Goal: Information Seeking & Learning: Learn about a topic

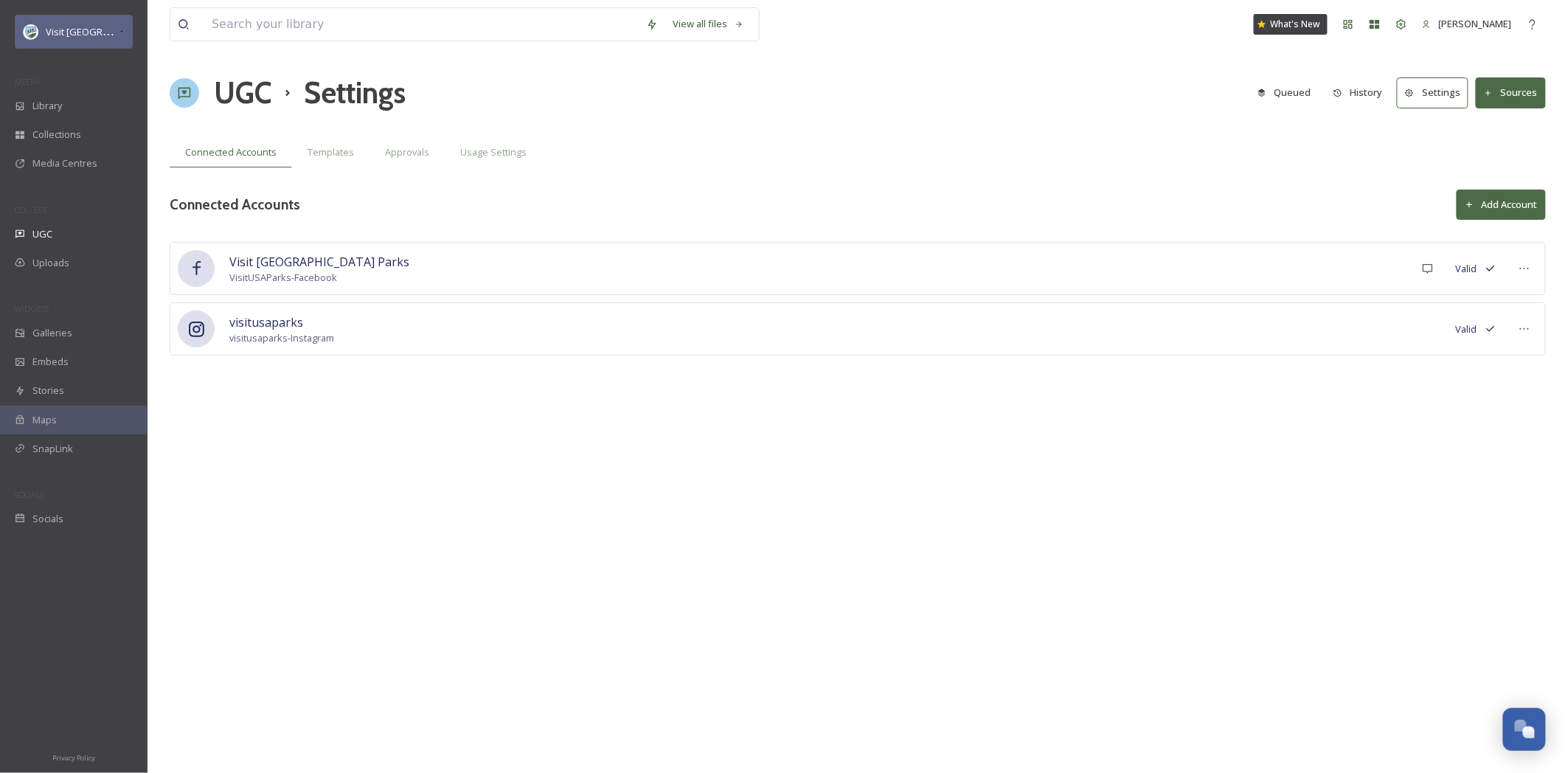
click at [76, 37] on span "Visit [GEOGRAPHIC_DATA] Parks" at bounding box center [116, 31] width 141 height 14
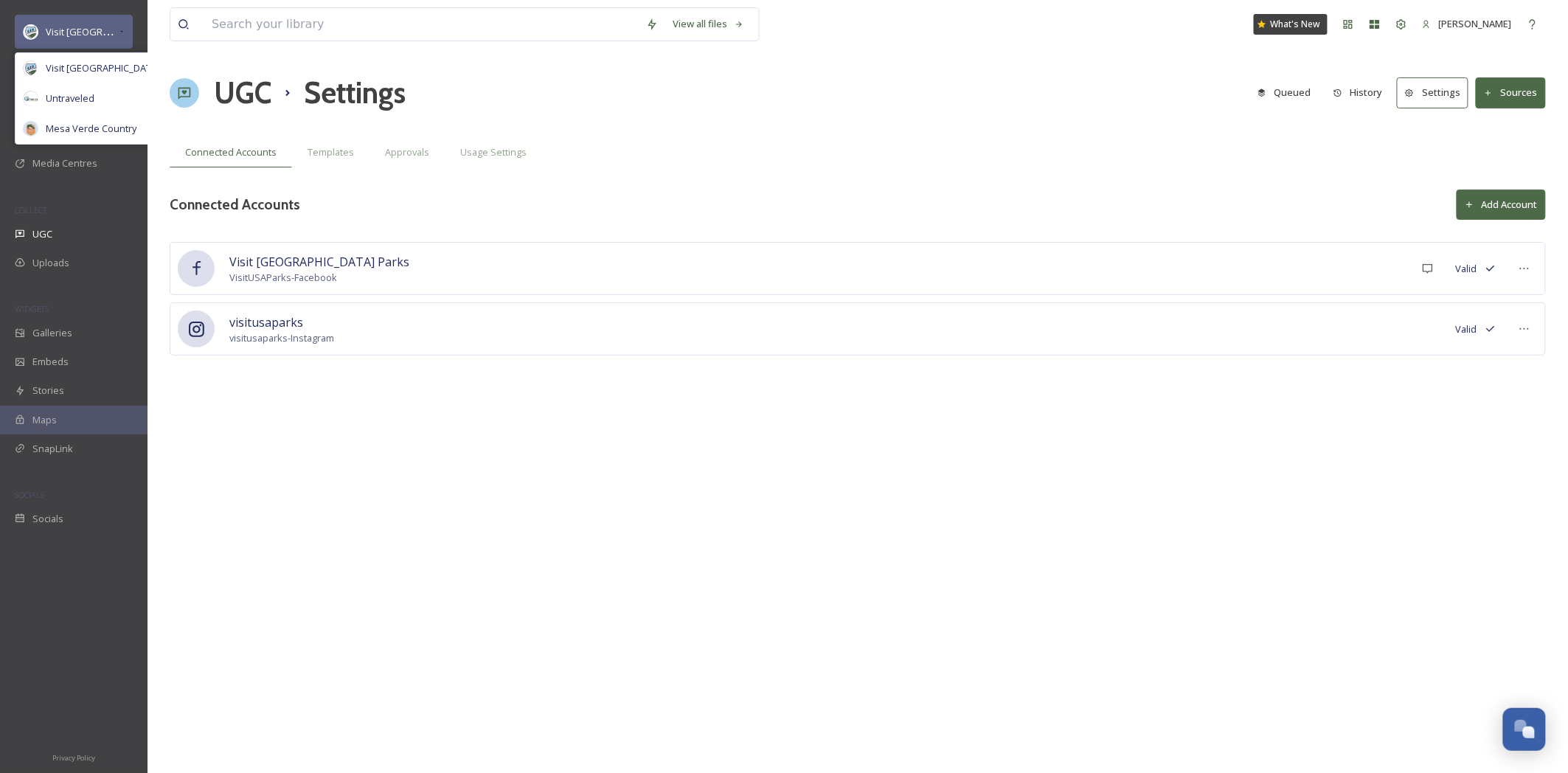
scroll to position [623, 0]
click at [84, 135] on span "Mesa Verde Country" at bounding box center [91, 128] width 91 height 14
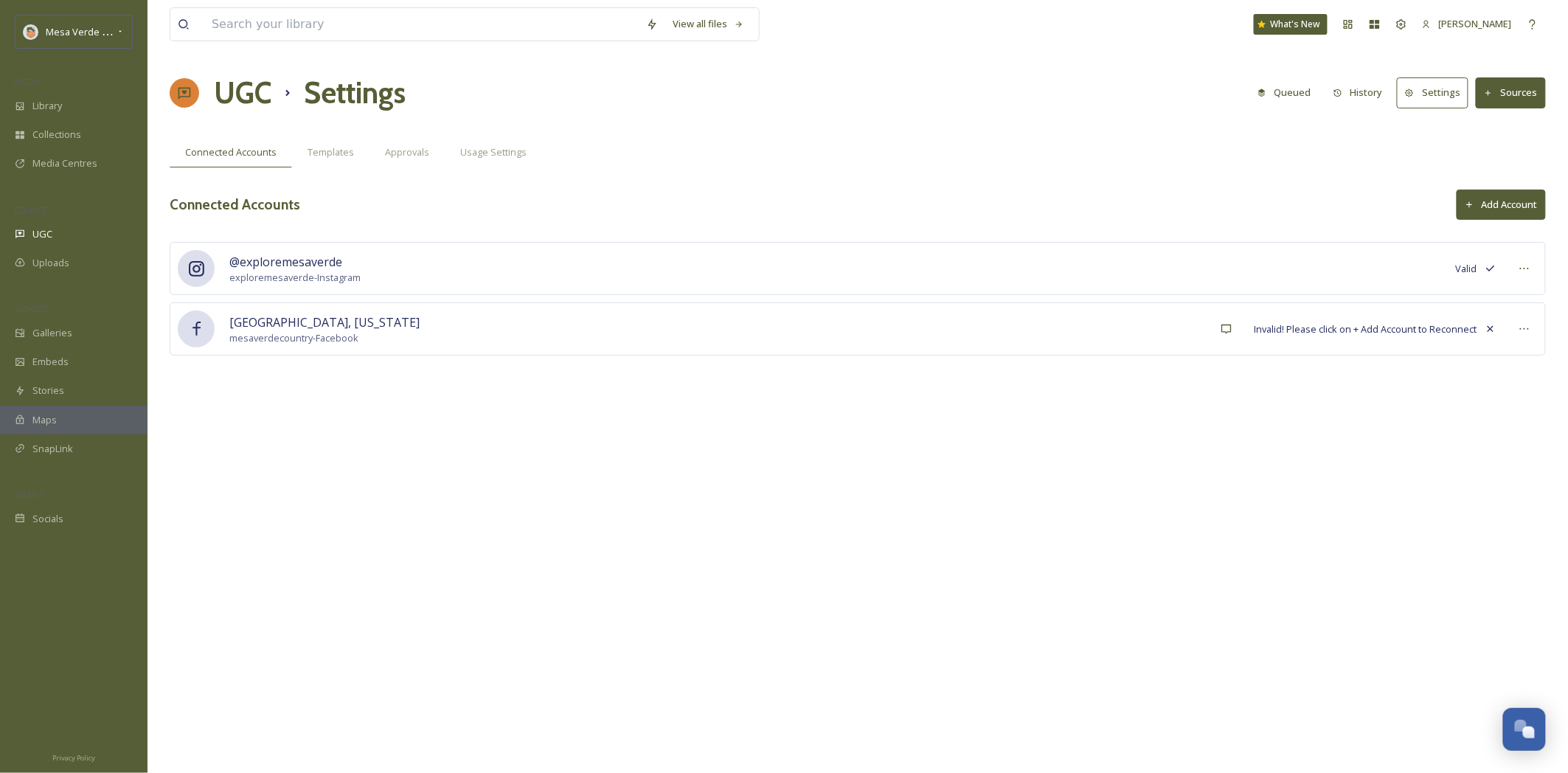
click at [1367, 93] on button "History" at bounding box center [1358, 92] width 64 height 28
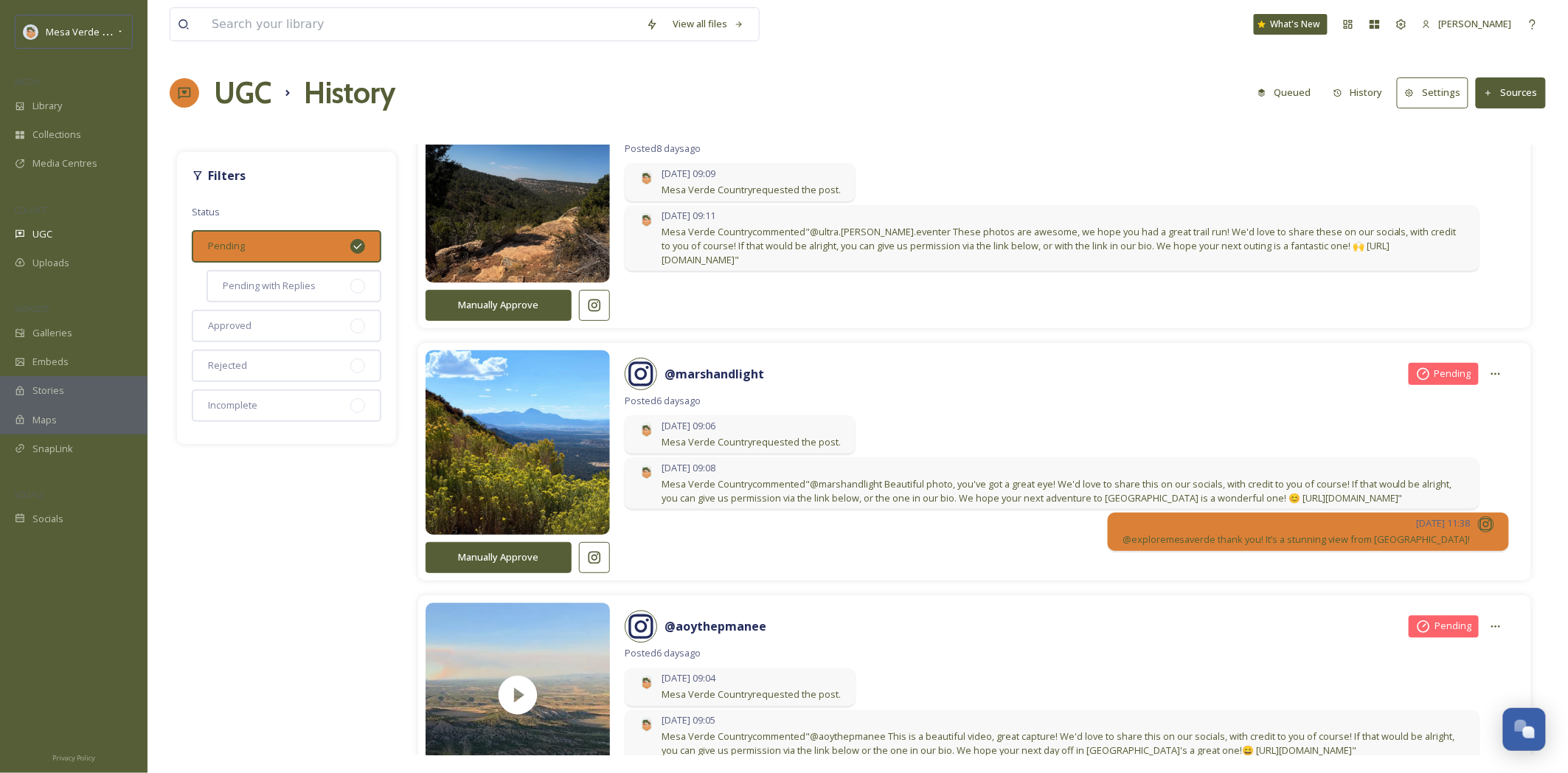
scroll to position [1276, 0]
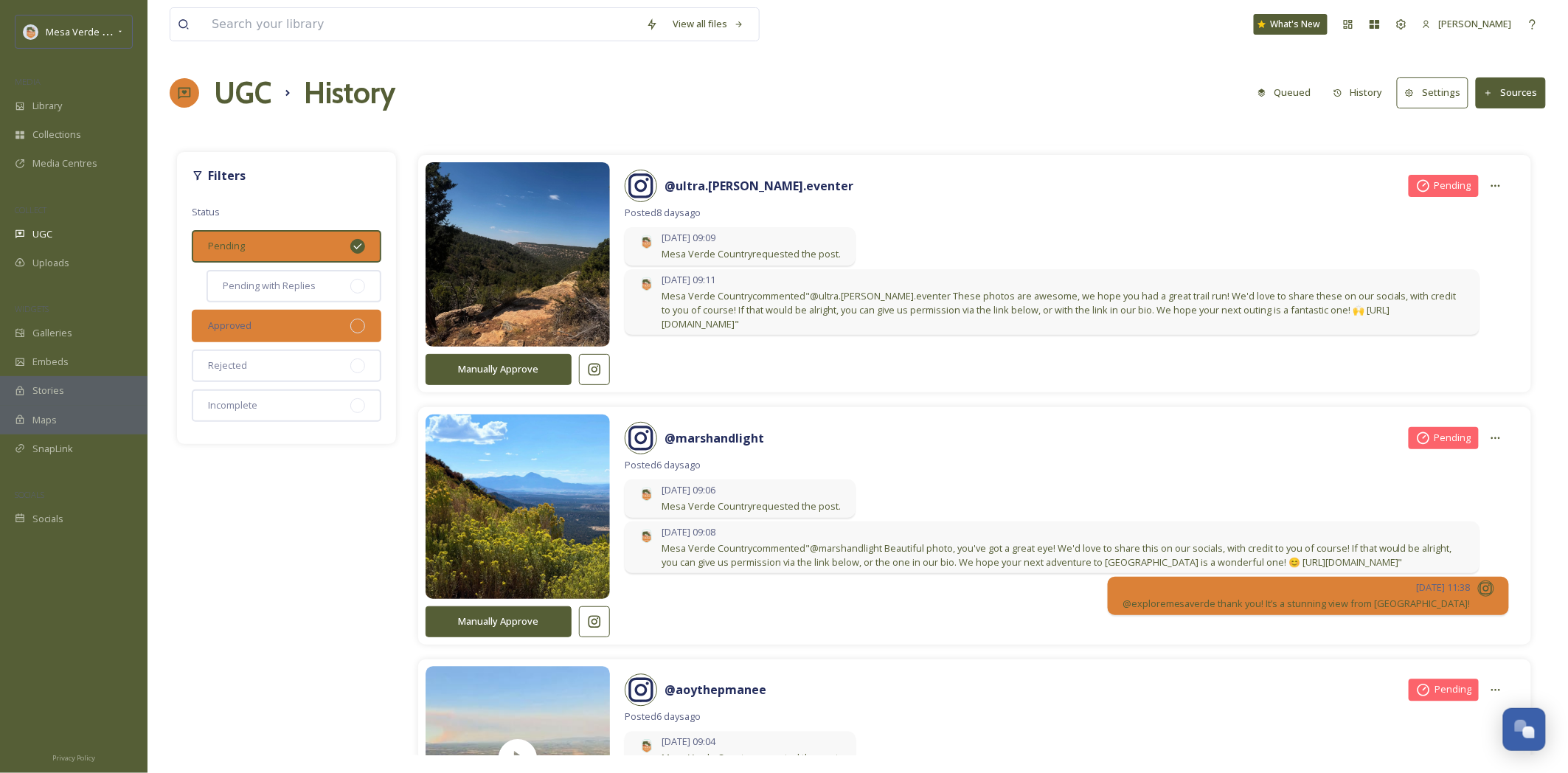
click at [363, 316] on div "Approved" at bounding box center [286, 326] width 189 height 33
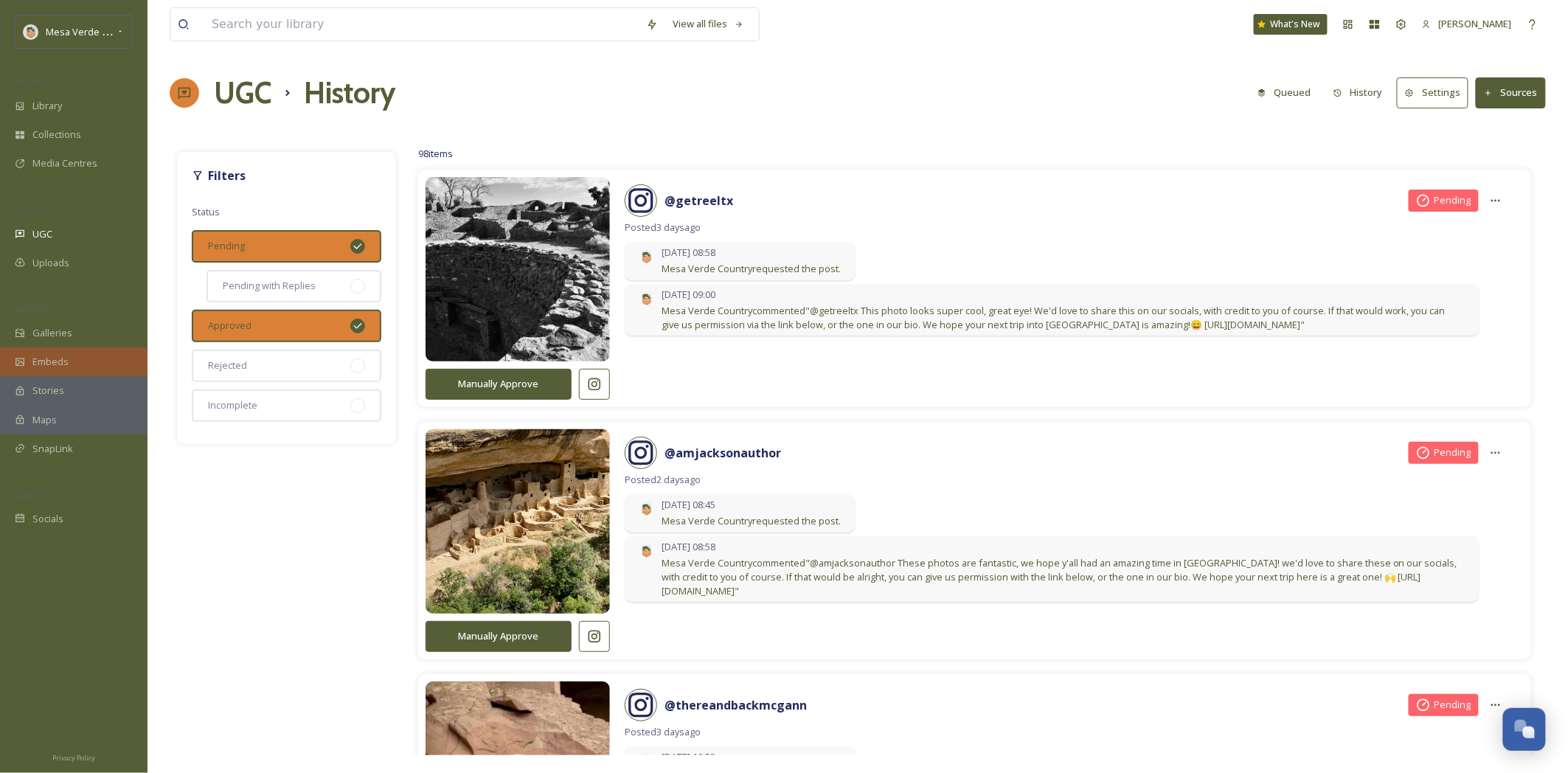
click at [46, 369] on div "Embeds" at bounding box center [74, 361] width 148 height 28
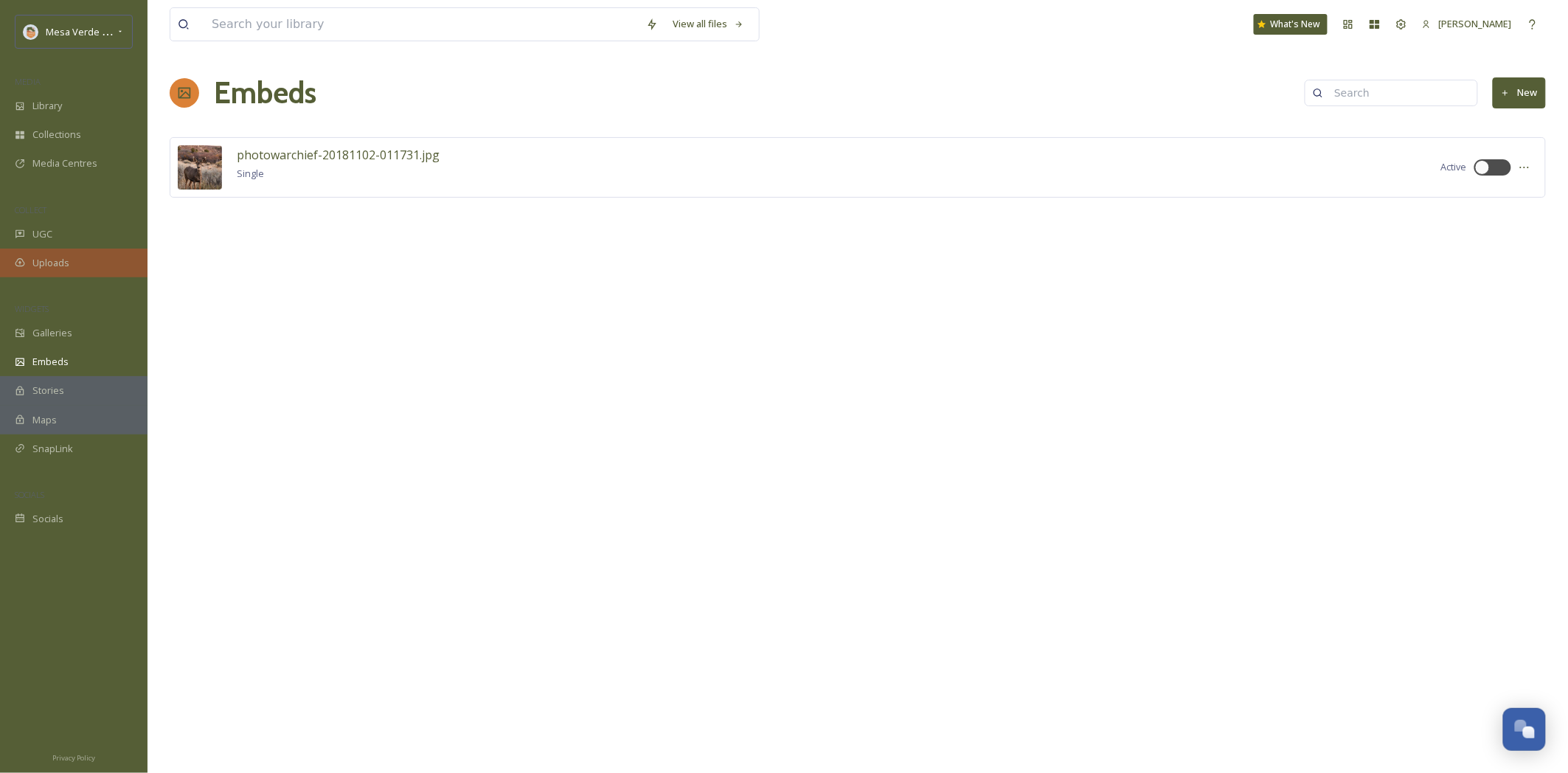
click at [52, 261] on span "Uploads" at bounding box center [50, 263] width 37 height 14
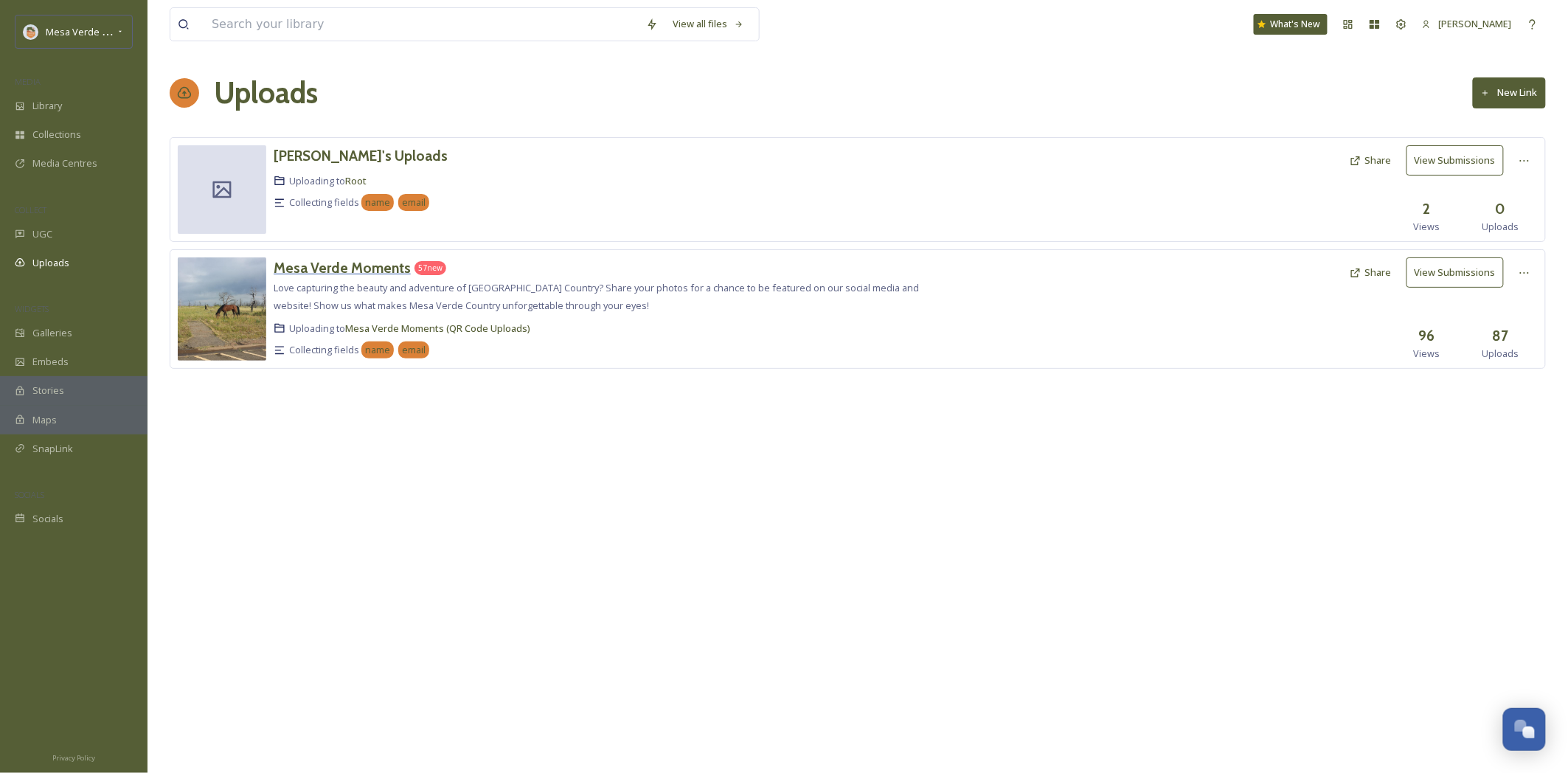
click at [304, 262] on h3 "Mesa Verde Moments" at bounding box center [342, 268] width 137 height 18
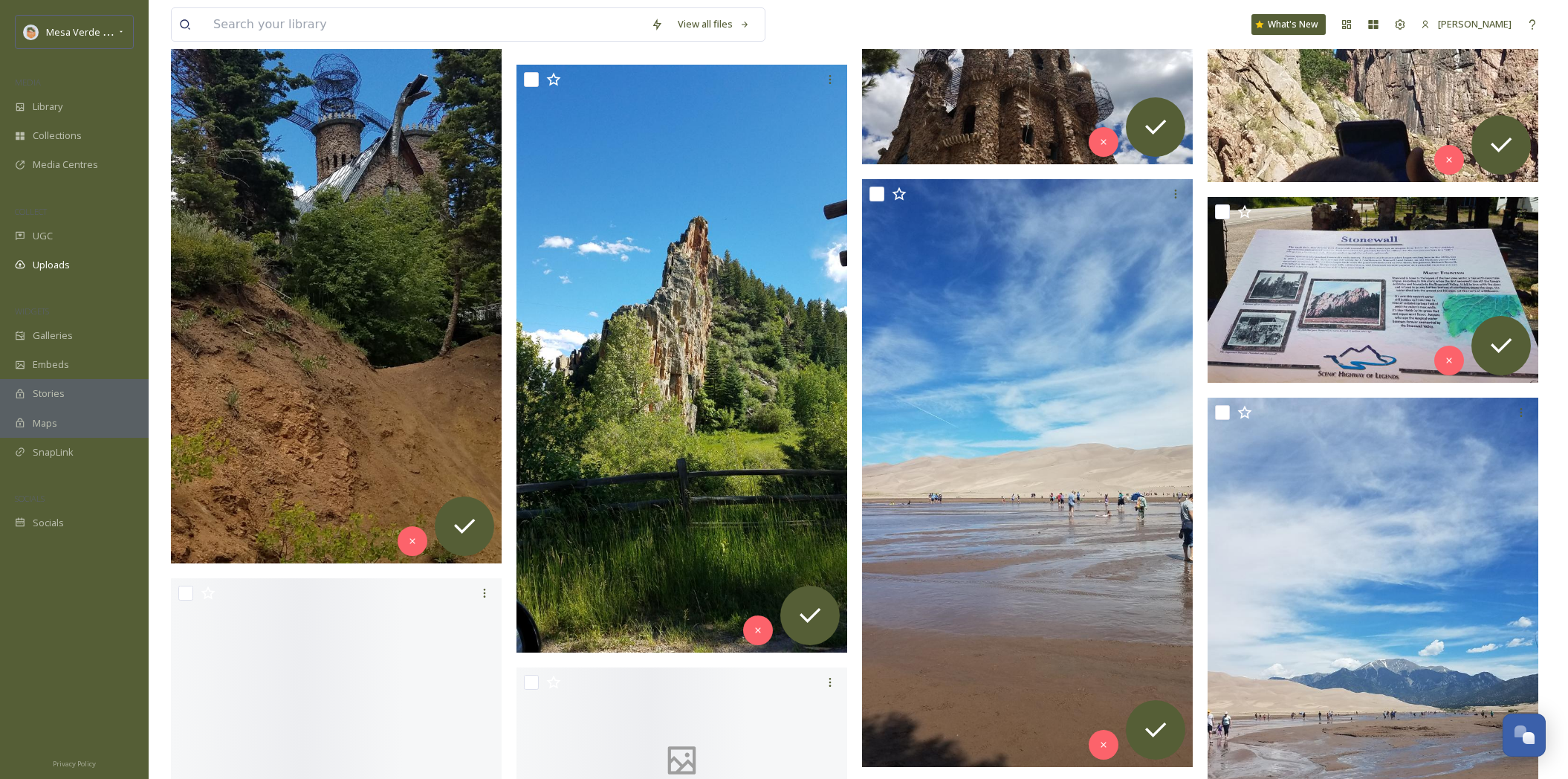
scroll to position [3223, 0]
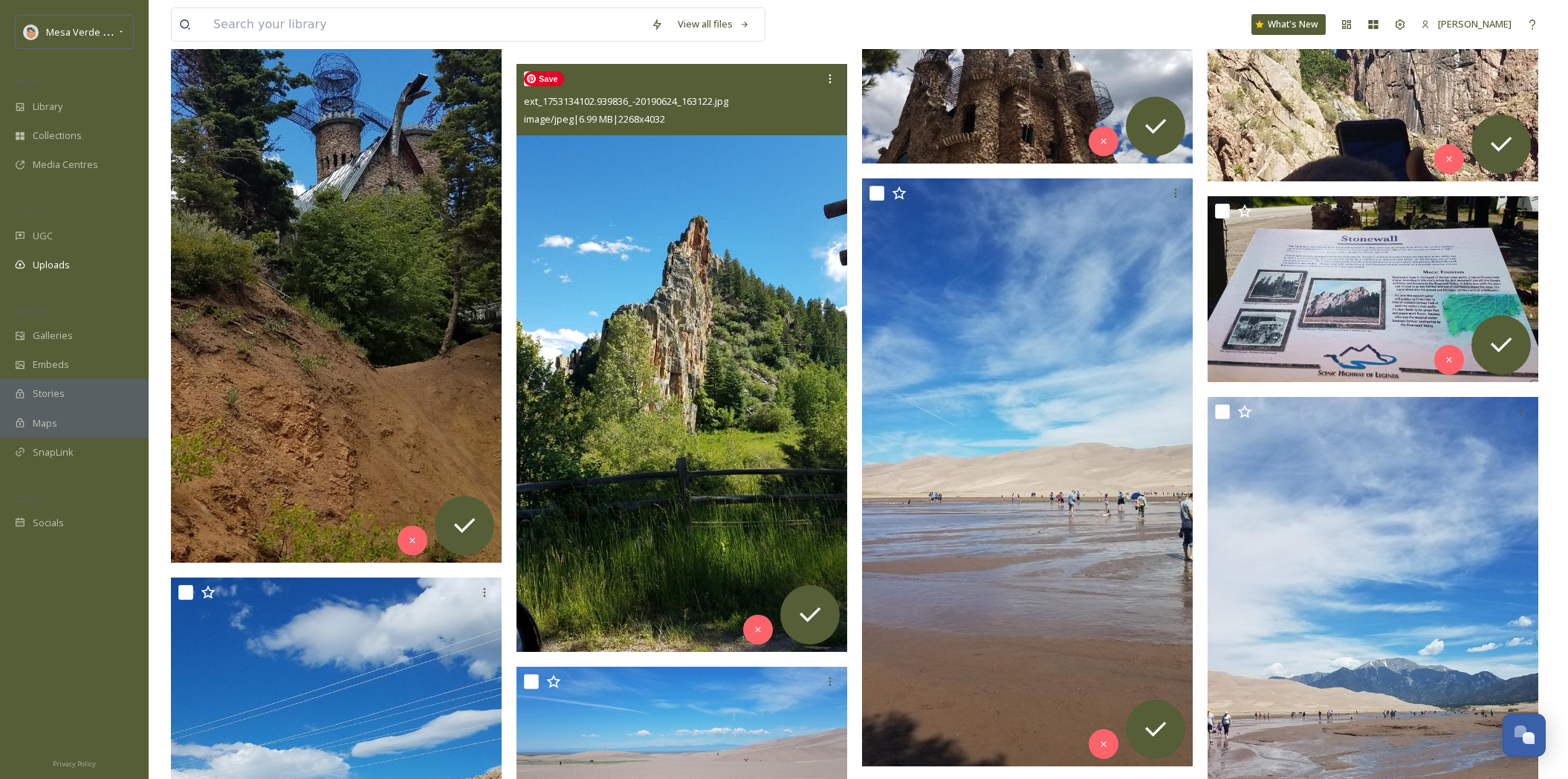
click at [613, 537] on img at bounding box center [682, 358] width 331 height 588
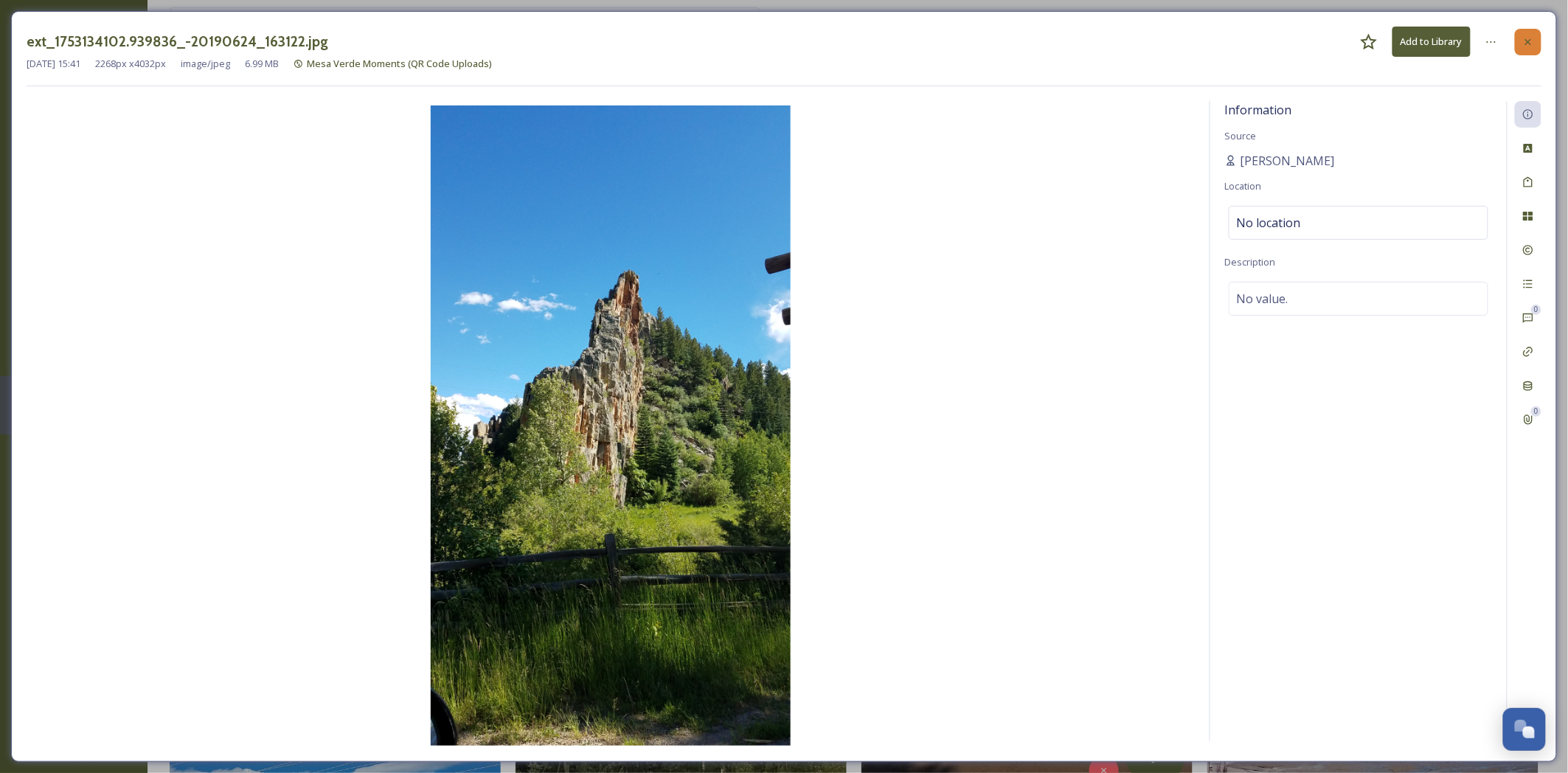
click at [1536, 46] on div at bounding box center [1527, 41] width 27 height 27
